Goal: Obtain resource: Download file/media

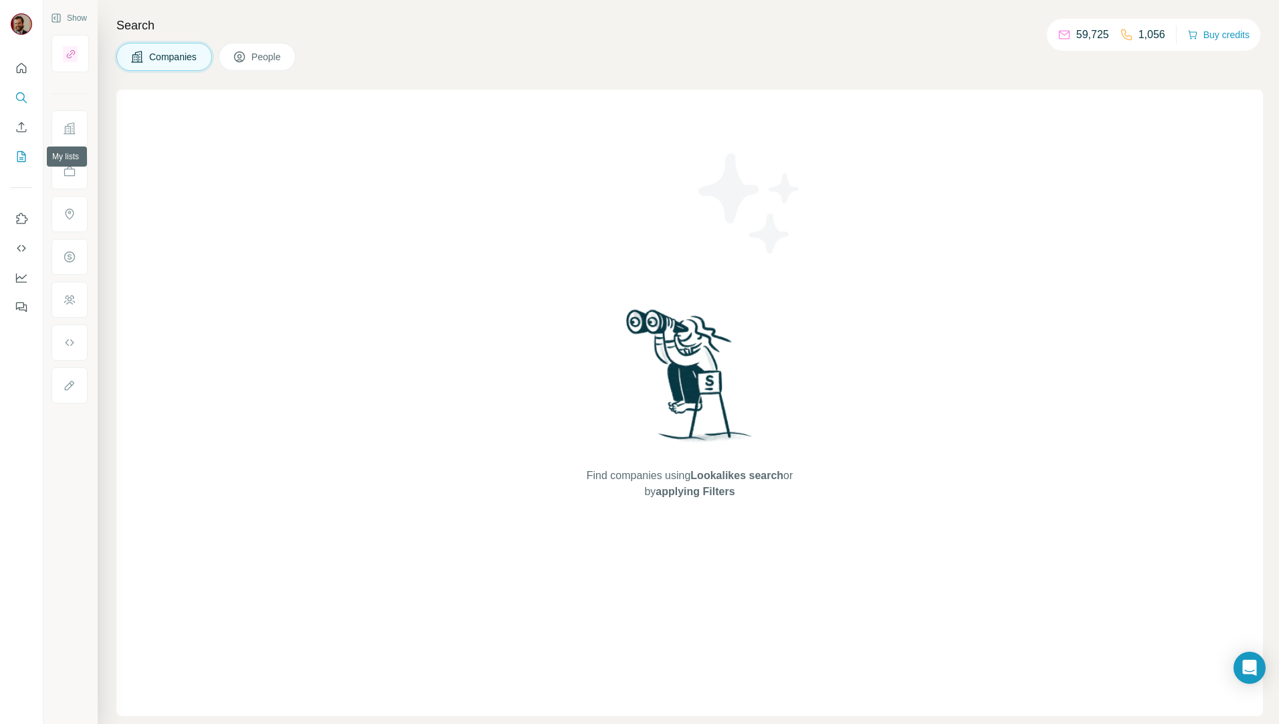
click at [29, 159] on button "My lists" at bounding box center [21, 156] width 21 height 24
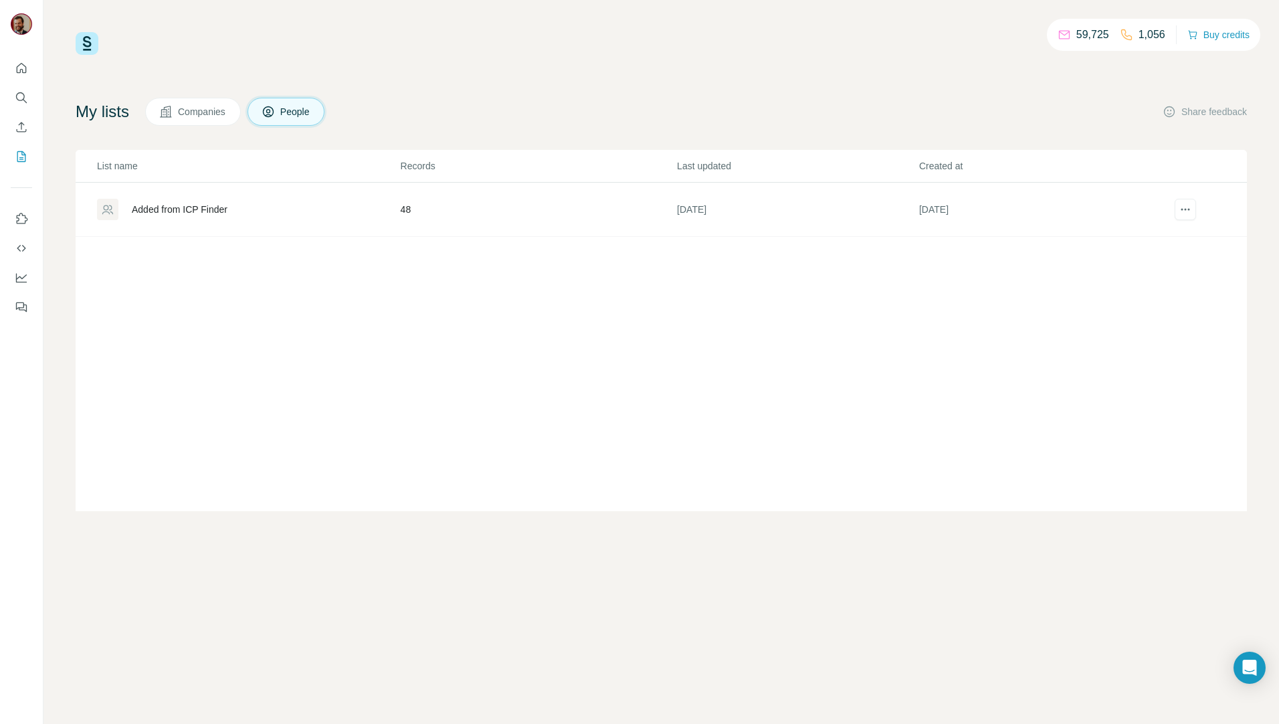
click at [196, 213] on div "Added from ICP Finder" at bounding box center [180, 209] width 96 height 13
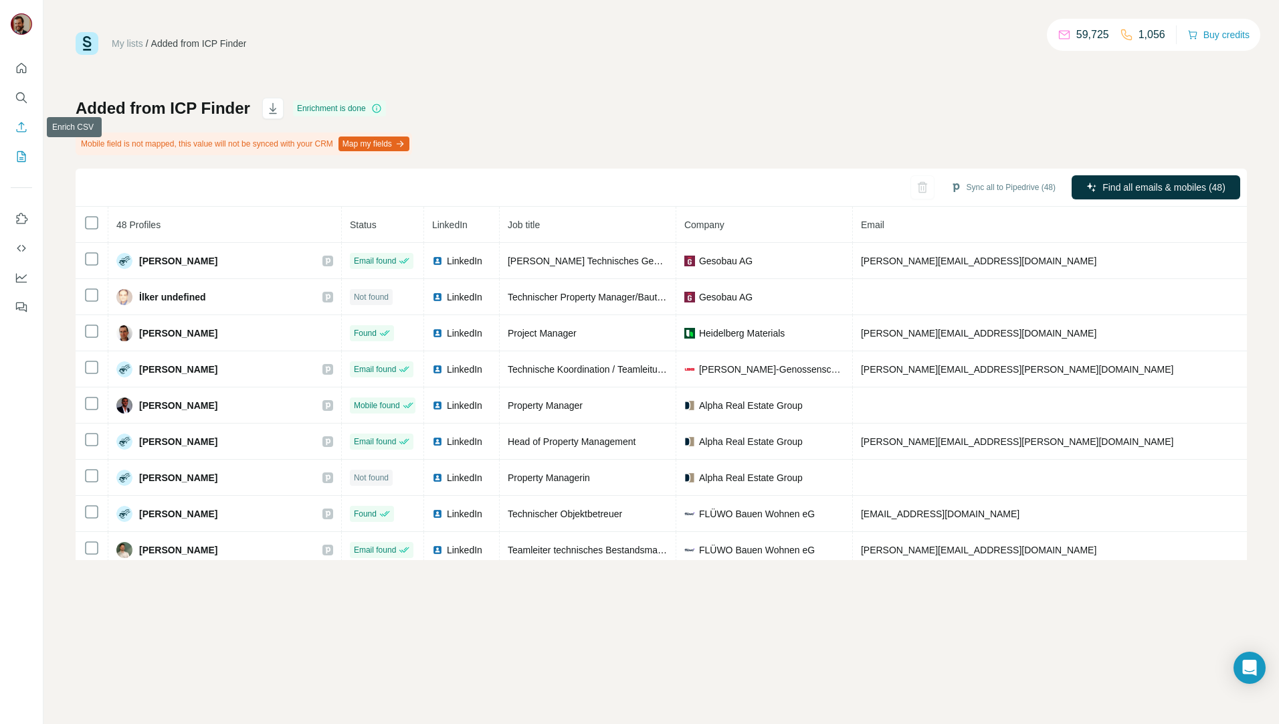
click at [13, 127] on button "Enrich CSV" at bounding box center [21, 127] width 21 height 24
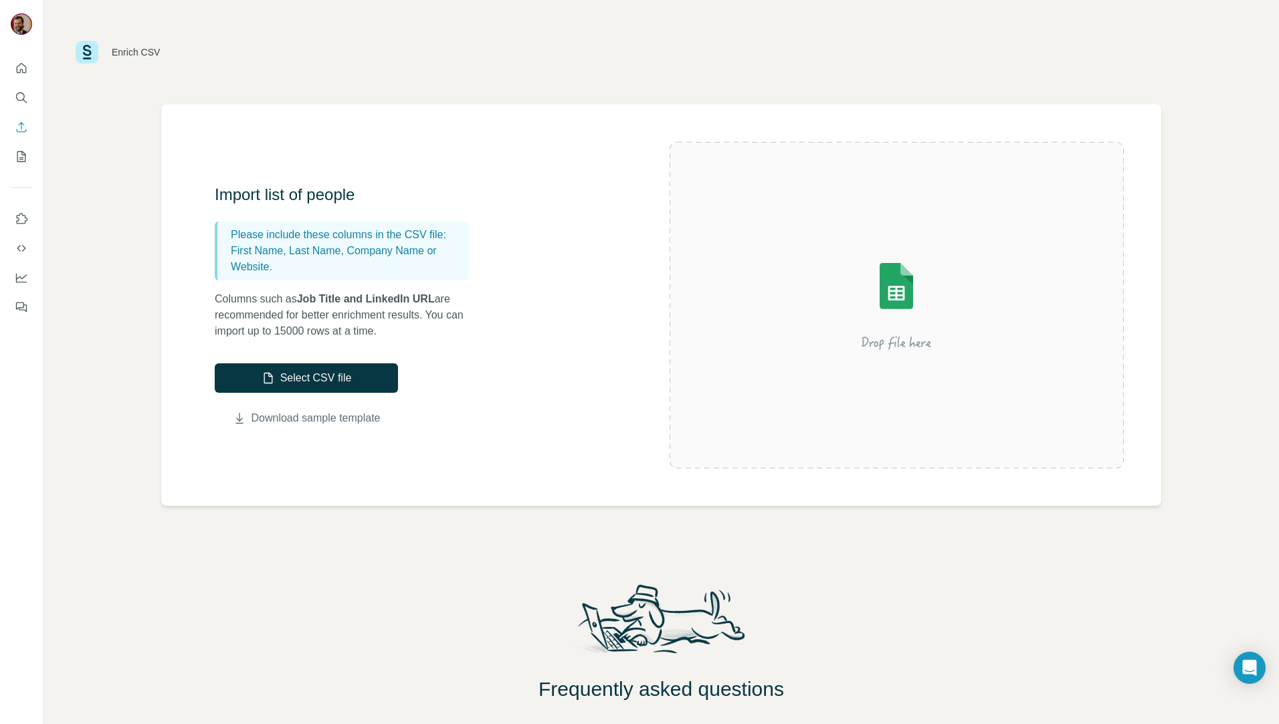
click at [308, 419] on link "Download sample template" at bounding box center [315, 418] width 129 height 16
click at [25, 102] on icon "Search" at bounding box center [21, 97] width 13 height 13
